Goal: Task Accomplishment & Management: Use online tool/utility

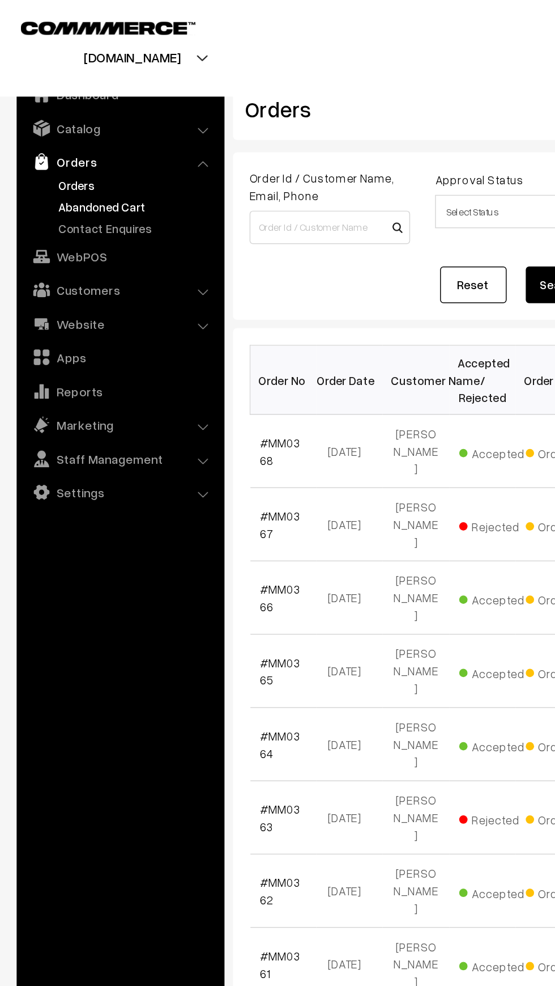
click at [43, 138] on link "Abandoned Cart" at bounding box center [93, 141] width 112 height 12
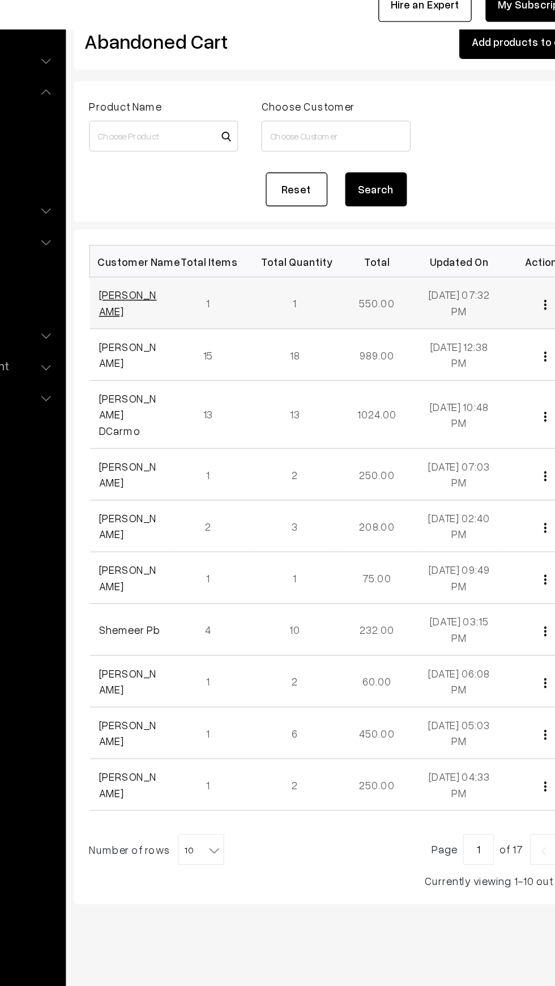
click at [180, 256] on link "Sonam Saxena" at bounding box center [198, 267] width 43 height 22
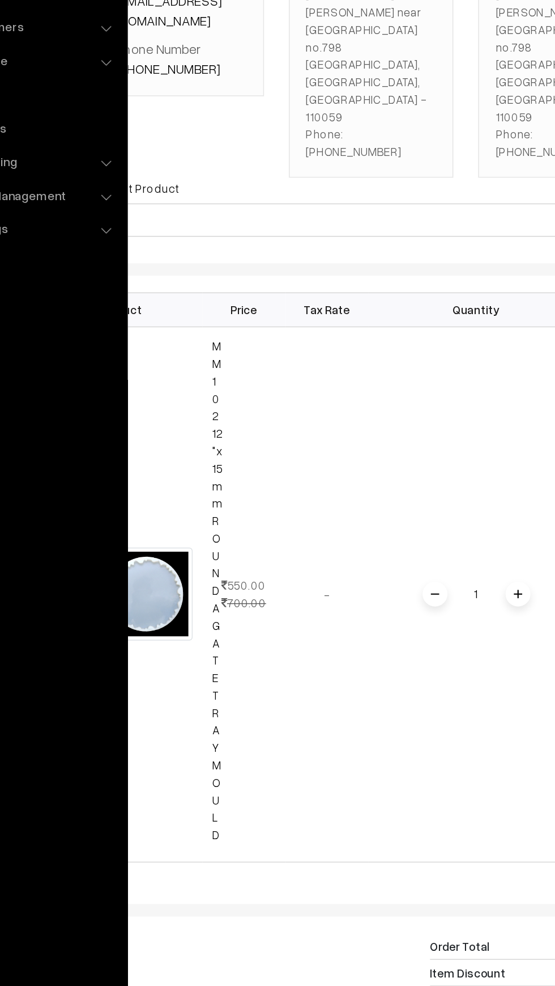
scroll to position [1, 0]
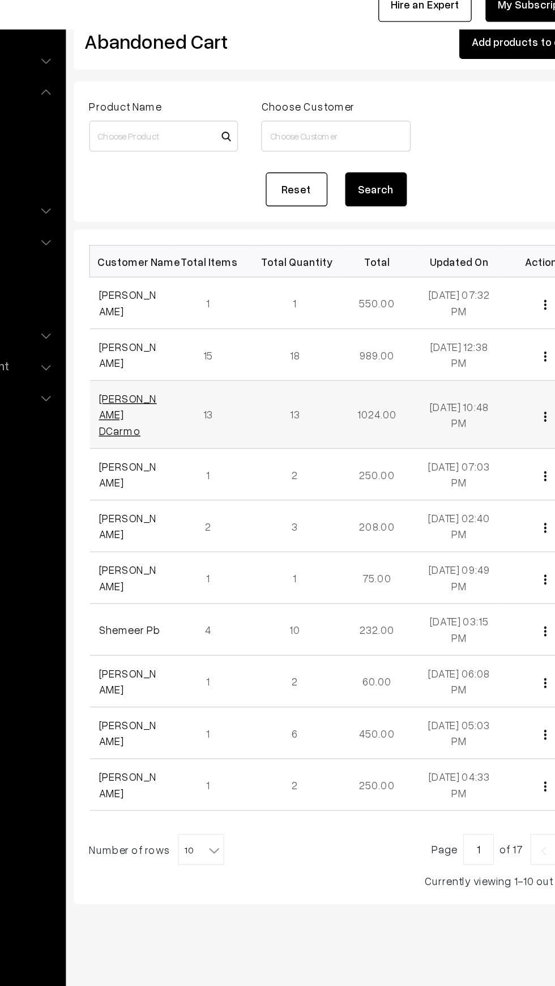
click at [179, 337] on link "[PERSON_NAME] DCarmo" at bounding box center [198, 348] width 43 height 33
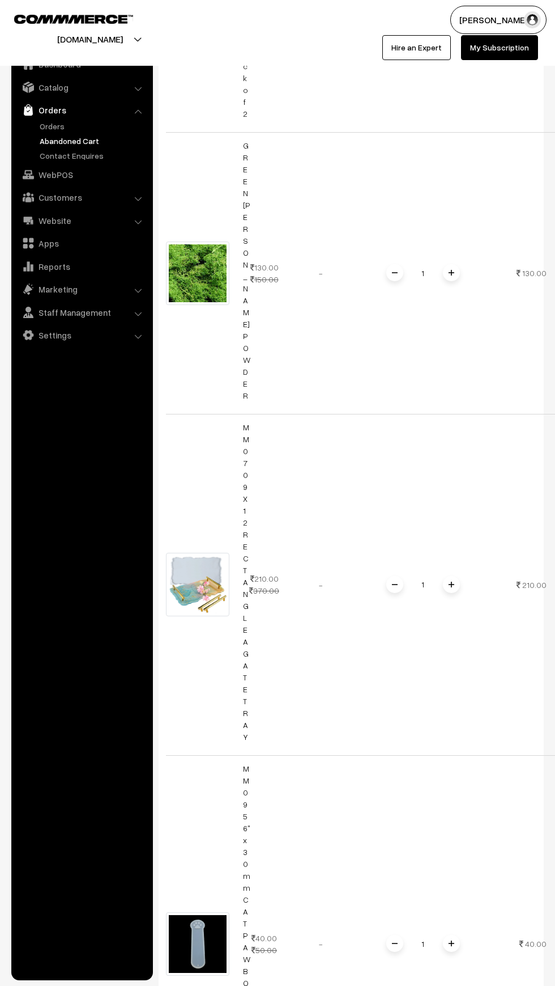
scroll to position [1421, 0]
